Goal: Information Seeking & Learning: Learn about a topic

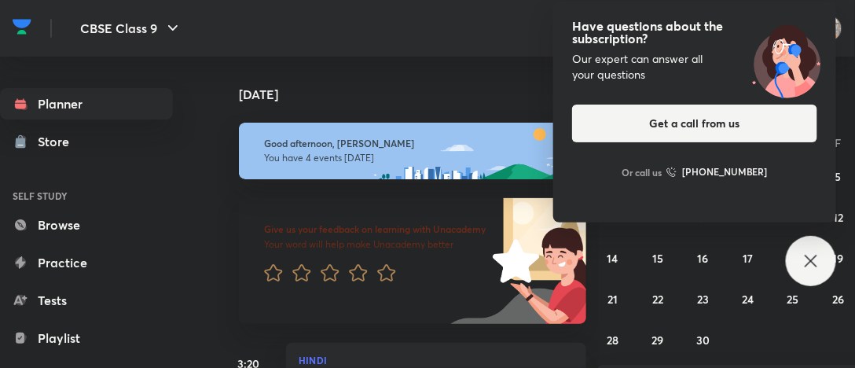
scroll to position [417, 0]
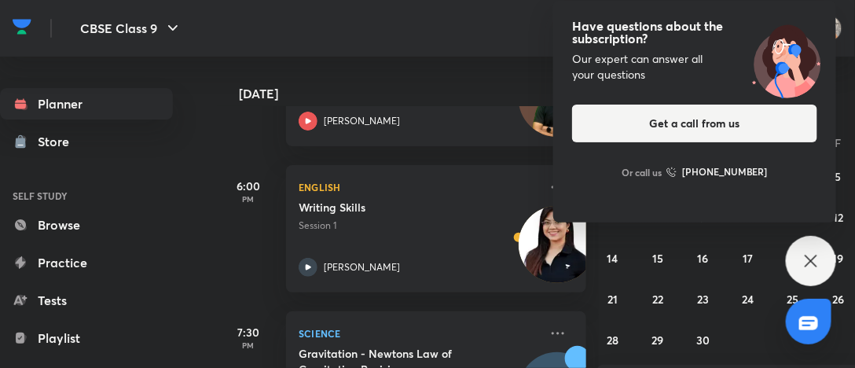
scroll to position [553, 0]
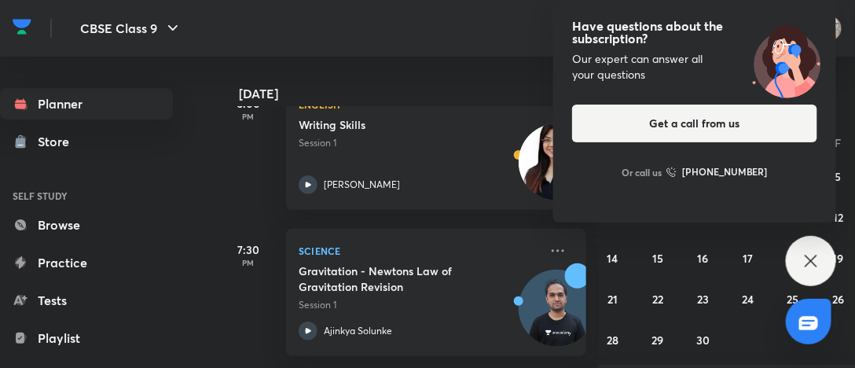
click at [816, 264] on icon at bounding box center [811, 261] width 19 height 19
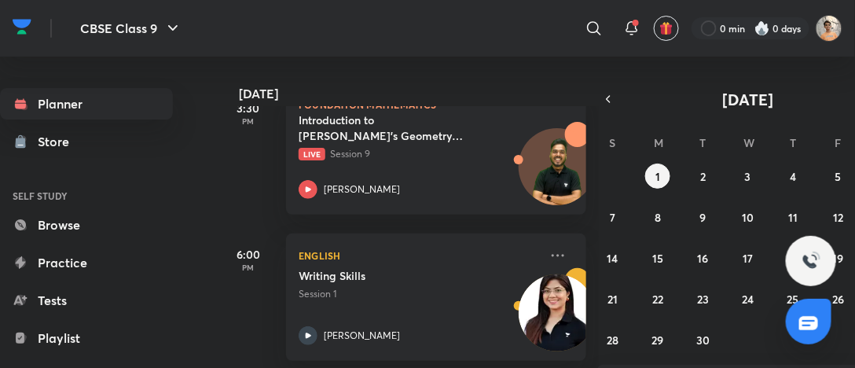
scroll to position [457, 0]
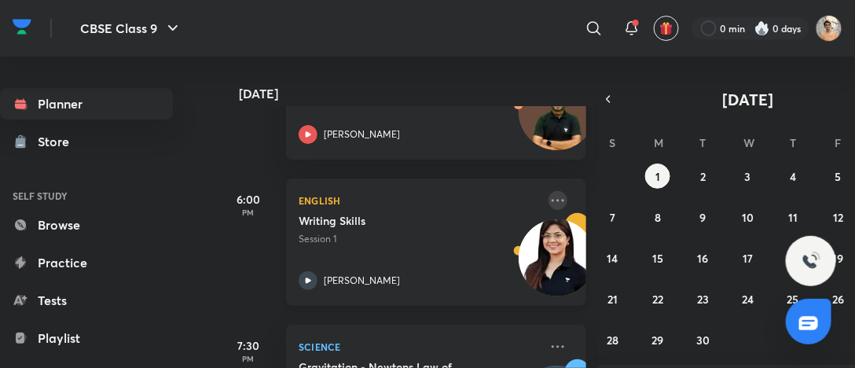
click at [549, 207] on icon at bounding box center [558, 200] width 19 height 19
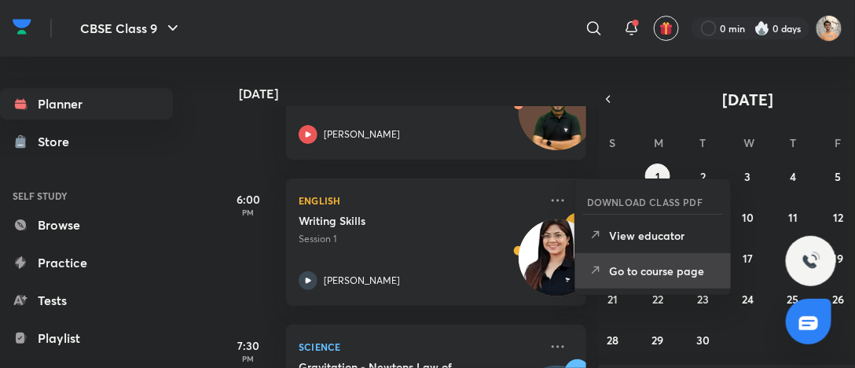
click at [642, 280] on li "Go to course page" at bounding box center [653, 270] width 156 height 35
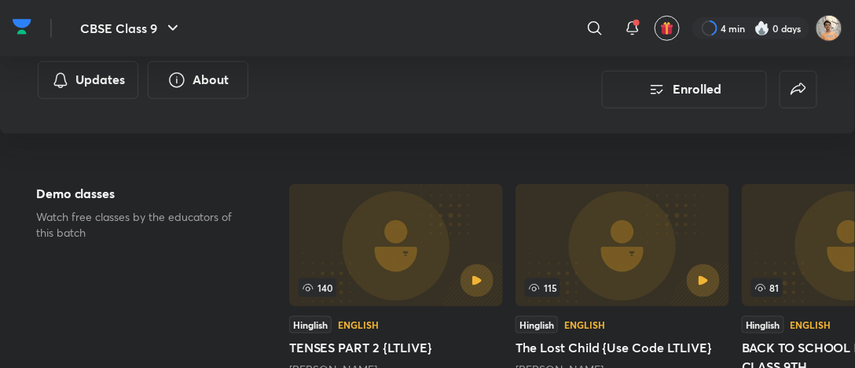
scroll to position [214, 0]
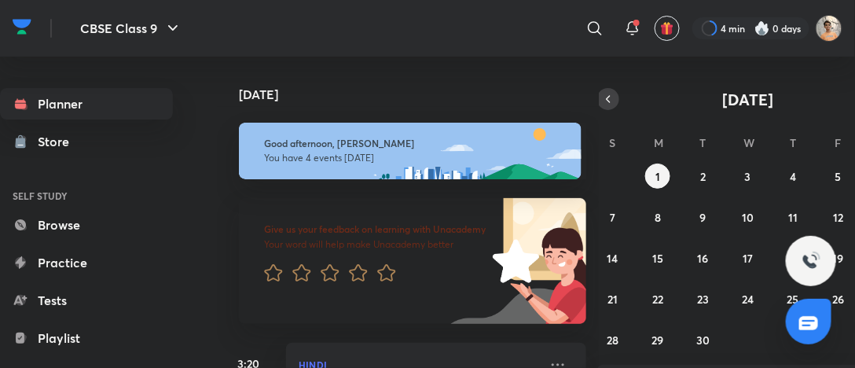
click at [604, 96] on icon "button" at bounding box center [608, 99] width 13 height 14
click at [748, 340] on abbr "27" at bounding box center [748, 339] width 11 height 15
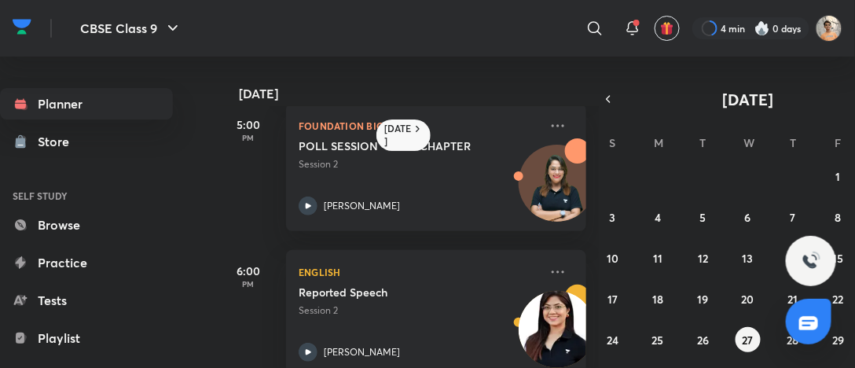
scroll to position [282, 0]
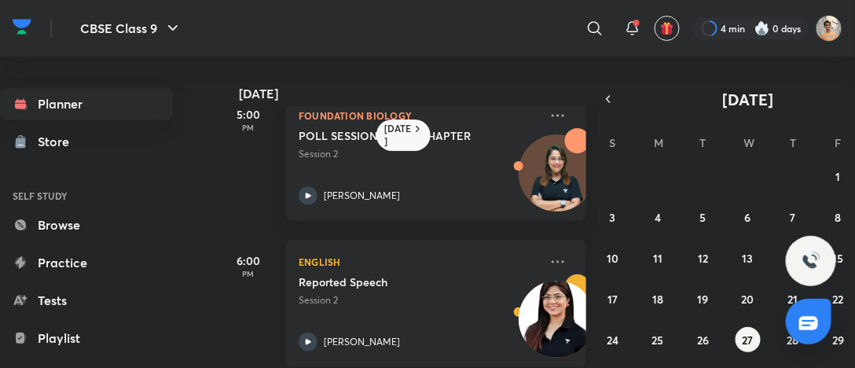
click at [417, 291] on div "Reported Speech Session 2" at bounding box center [419, 290] width 241 height 33
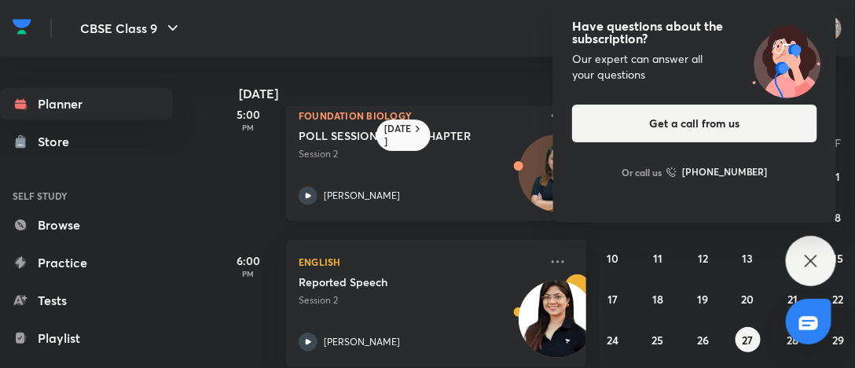
click at [380, 178] on div "POLL SESSION - CELL CHAPTER Session 2 [PERSON_NAME]" at bounding box center [419, 166] width 241 height 77
